Goal: Complete application form

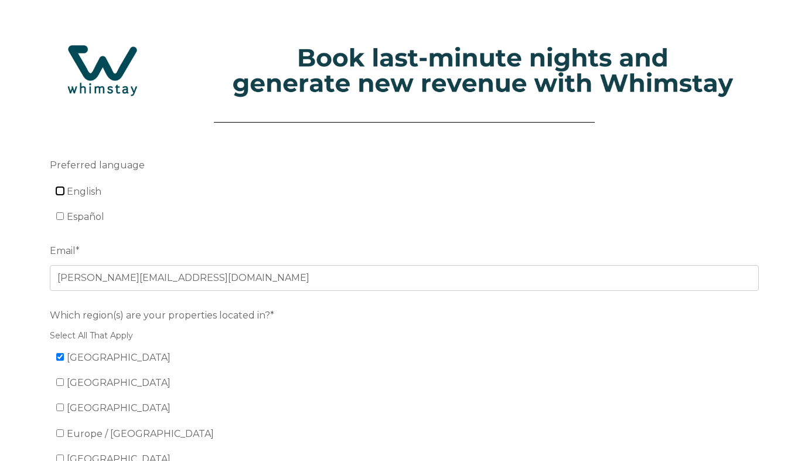
click at [62, 188] on input "English" at bounding box center [60, 191] width 8 height 8
checkbox input "true"
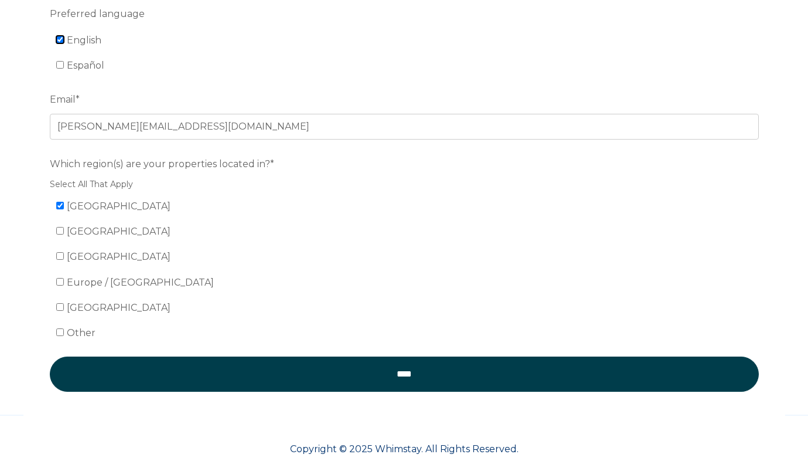
scroll to position [175, 0]
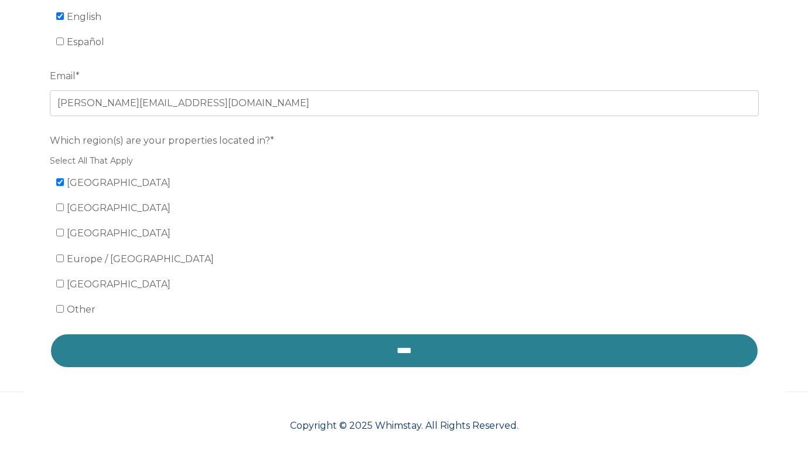
click at [291, 345] on input "****" at bounding box center [404, 350] width 709 height 35
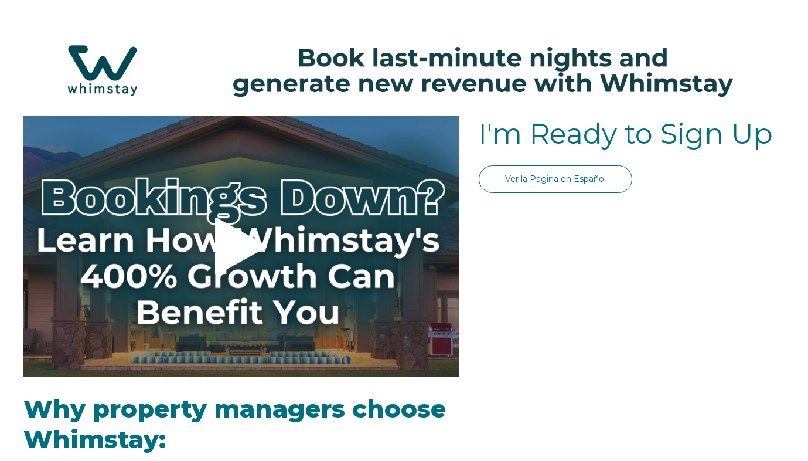
select select "US"
select select "Standard"
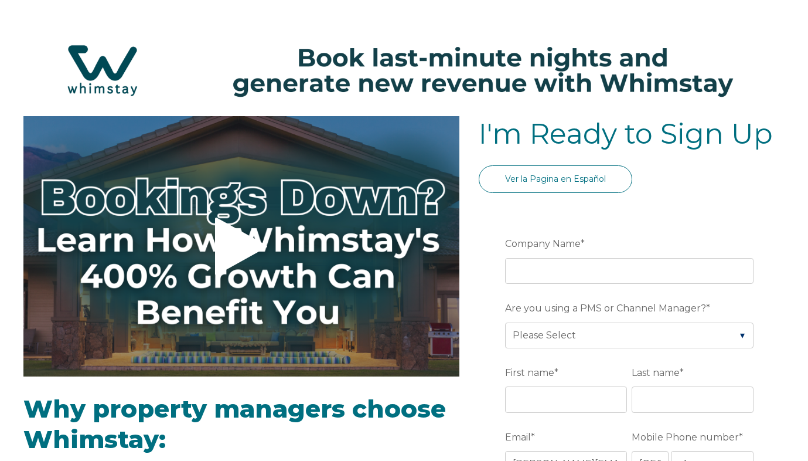
click at [552, 284] on fieldset "Company Name *" at bounding box center [631, 265] width 253 height 64
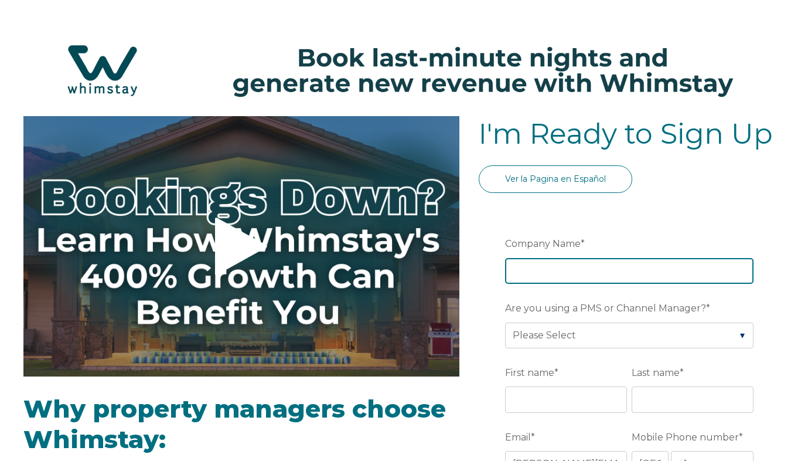
click at [548, 270] on input "Company Name *" at bounding box center [629, 271] width 249 height 26
type input "Catus holdings/ Limestone Investments"
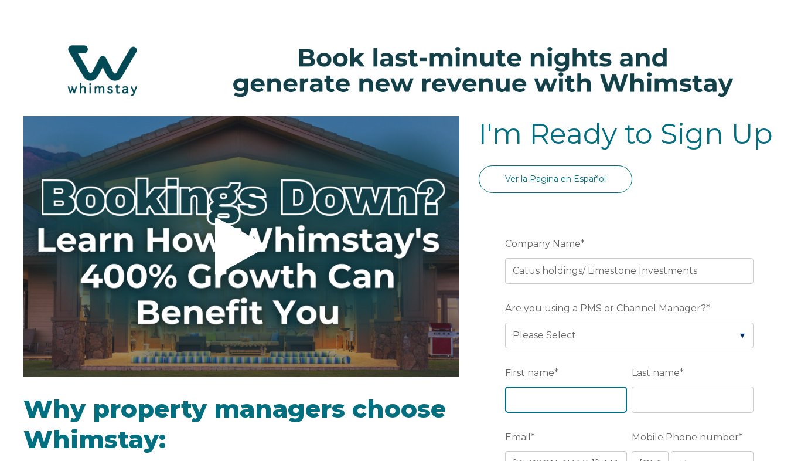
type input "[PERSON_NAME] [PHONE_NUMBER] [PERSON_NAME][EMAIL_ADDRESS][DOMAIN_NAME]"
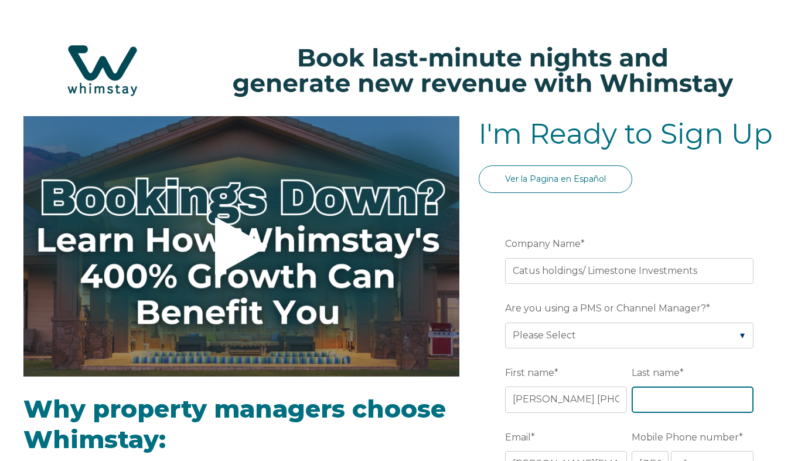
type input "Eagan"
type input "Las Vegas"
type input "NV"
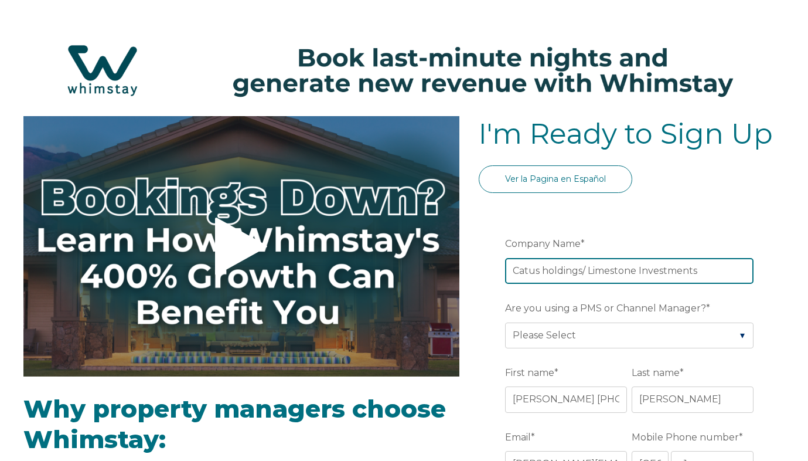
click at [525, 271] on input "Catus holdings/ Limestone Investments" at bounding box center [629, 271] width 249 height 26
type input "Cactus holdings/ Limestone Investments"
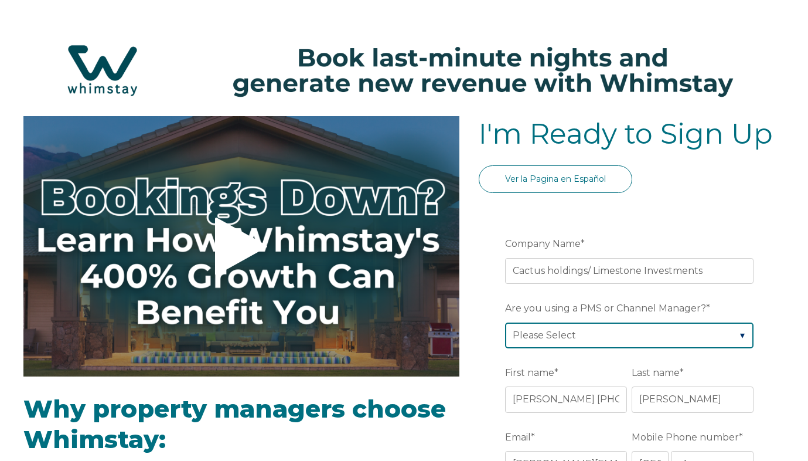
click at [577, 343] on select "Please Select Barefoot BookingPal Boost Brightside CiiRUS Escapia Guesty Hostaw…" at bounding box center [629, 335] width 249 height 26
select select "Hostaway"
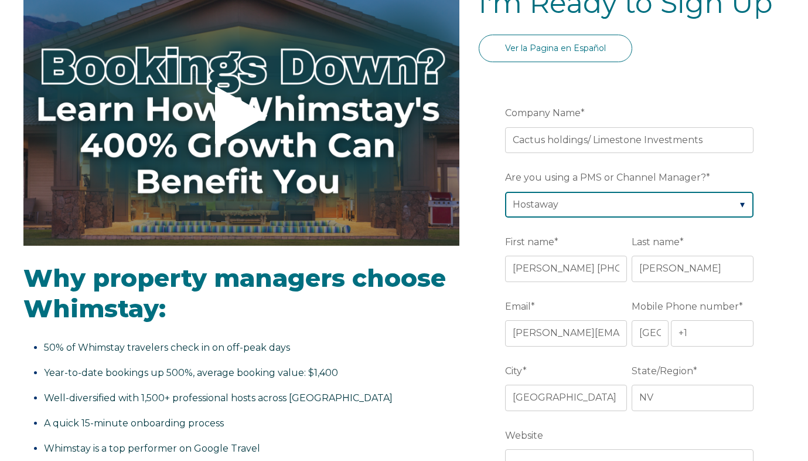
scroll to position [133, 0]
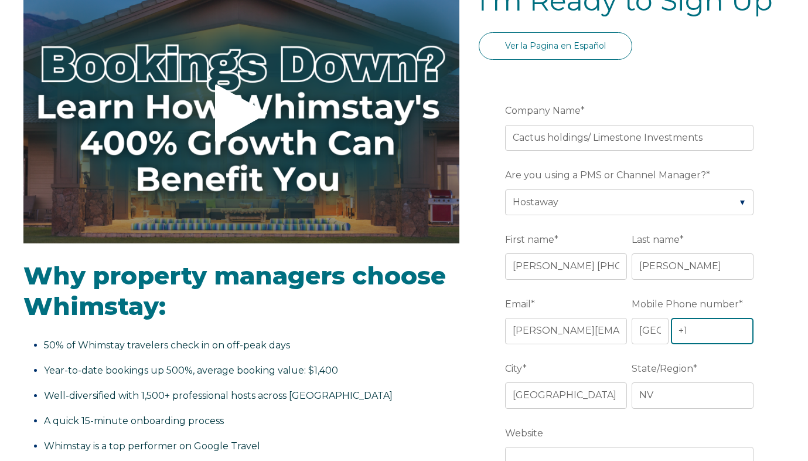
click at [719, 326] on input "+1" at bounding box center [712, 331] width 83 height 26
click at [686, 331] on input "+1 759-9724" at bounding box center [712, 331] width 83 height 26
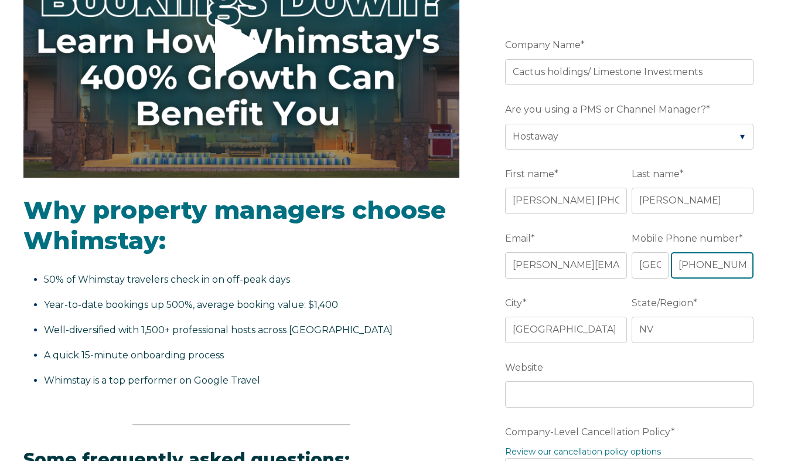
scroll to position [205, 0]
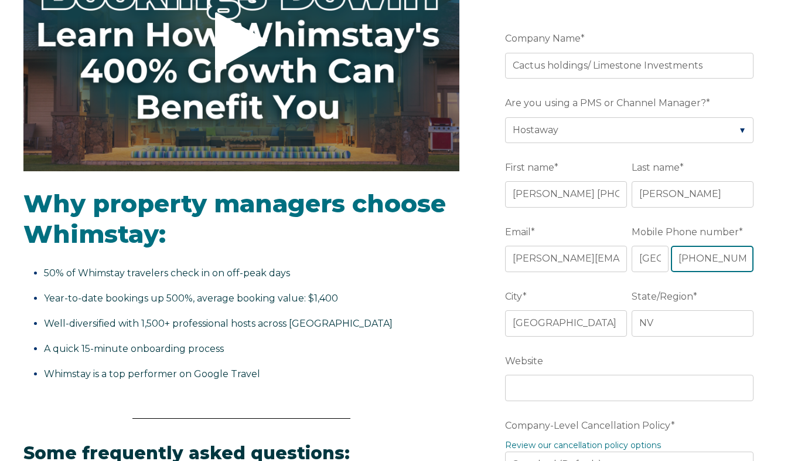
type input "+1 702-759-9724"
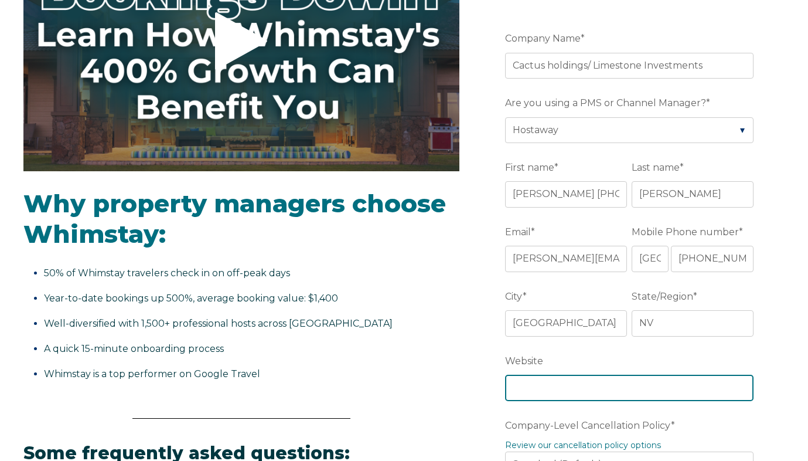
click at [679, 380] on input "Website" at bounding box center [629, 388] width 249 height 26
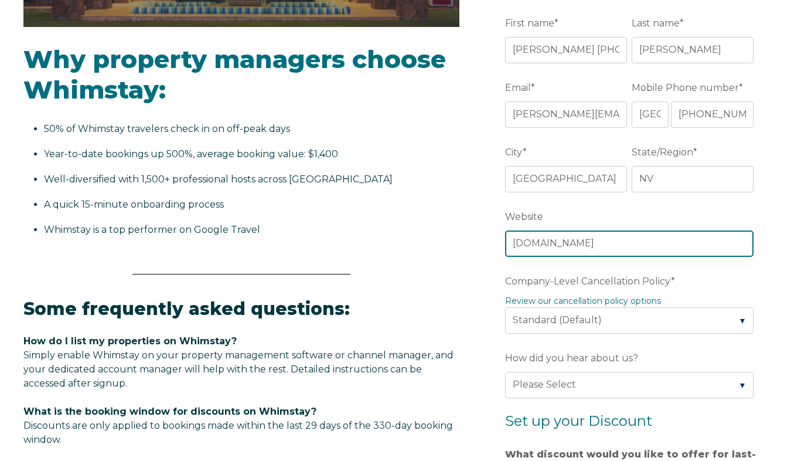
scroll to position [356, 0]
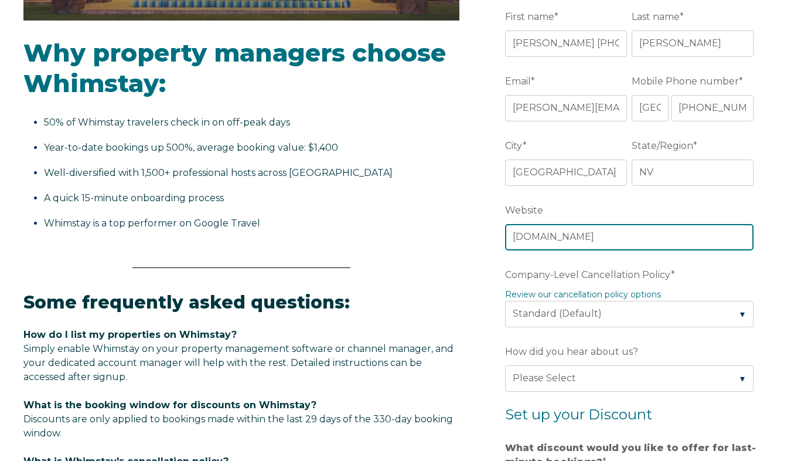
type input "Limestone.HoilidayFuture.com"
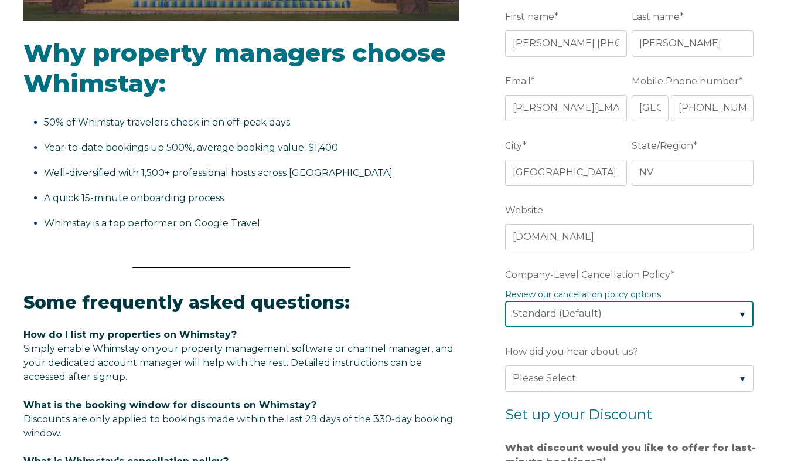
click at [628, 319] on select "Please Select Partial Standard (Default) Moderate Strict" at bounding box center [629, 314] width 249 height 26
select select "Strict"
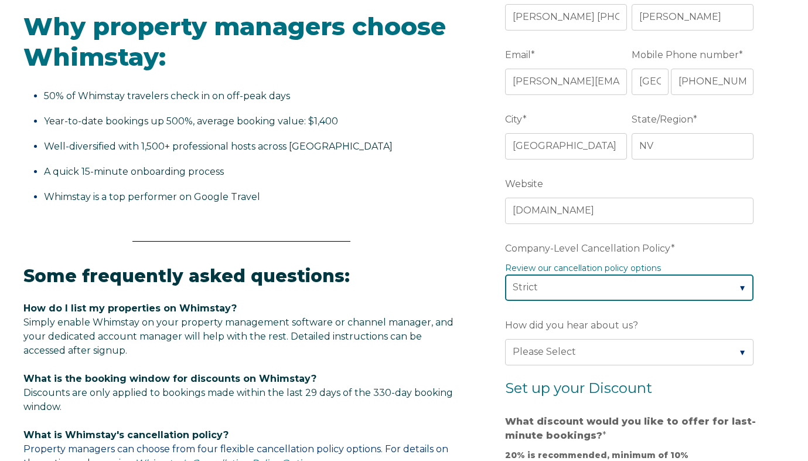
scroll to position [389, 0]
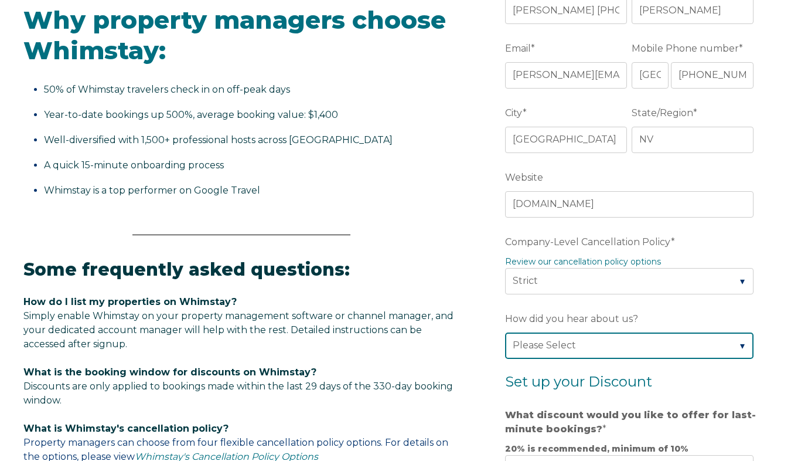
click at [607, 341] on select "Please Select Found Whimstay through a Google search Direct outreach from a Whi…" at bounding box center [629, 345] width 249 height 26
select select "Whimstay Sales"
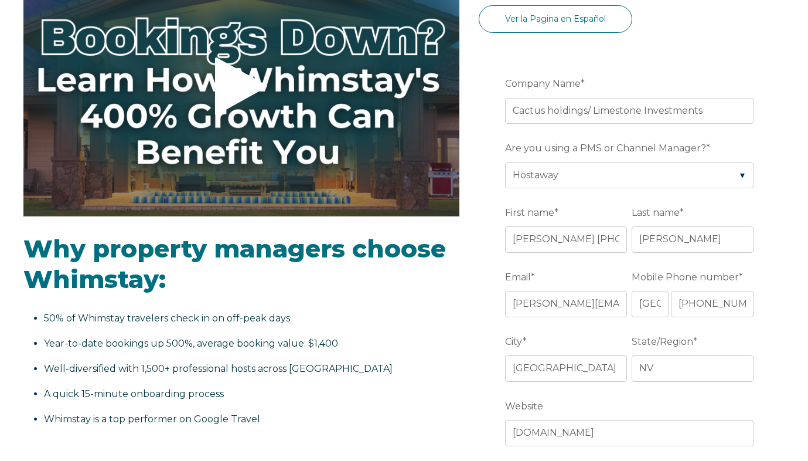
scroll to position [0, 0]
